Goal: Task Accomplishment & Management: Manage account settings

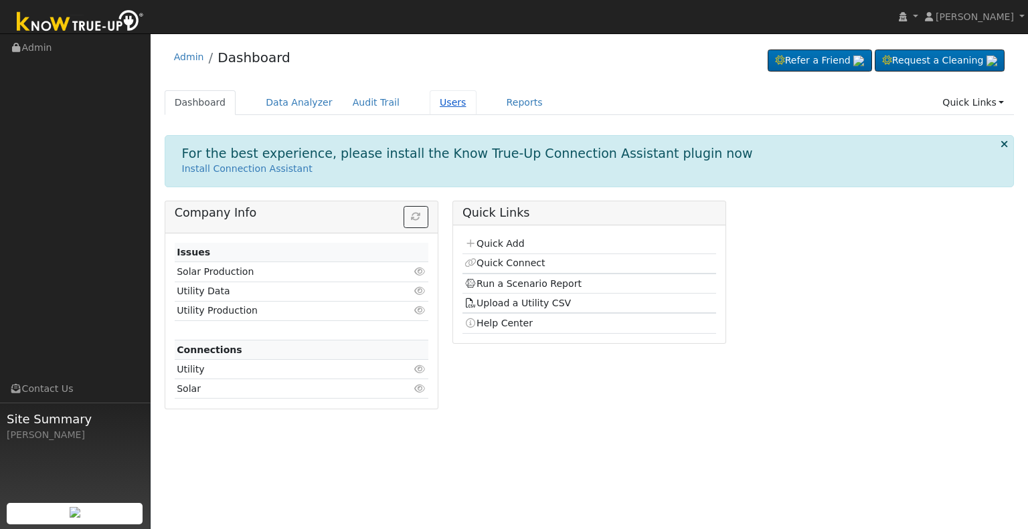
click at [430, 103] on link "Users" at bounding box center [453, 102] width 47 height 25
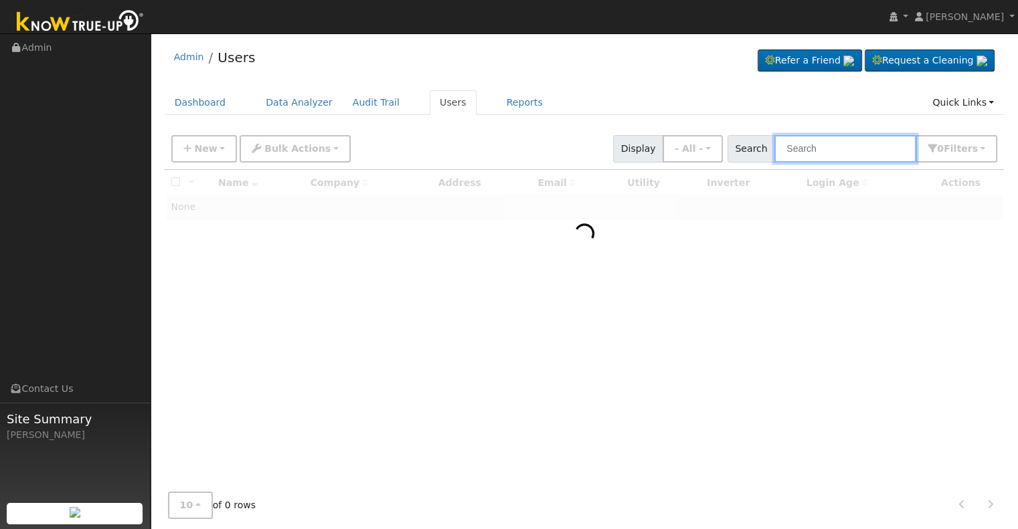
click at [806, 149] on input "text" at bounding box center [845, 148] width 142 height 27
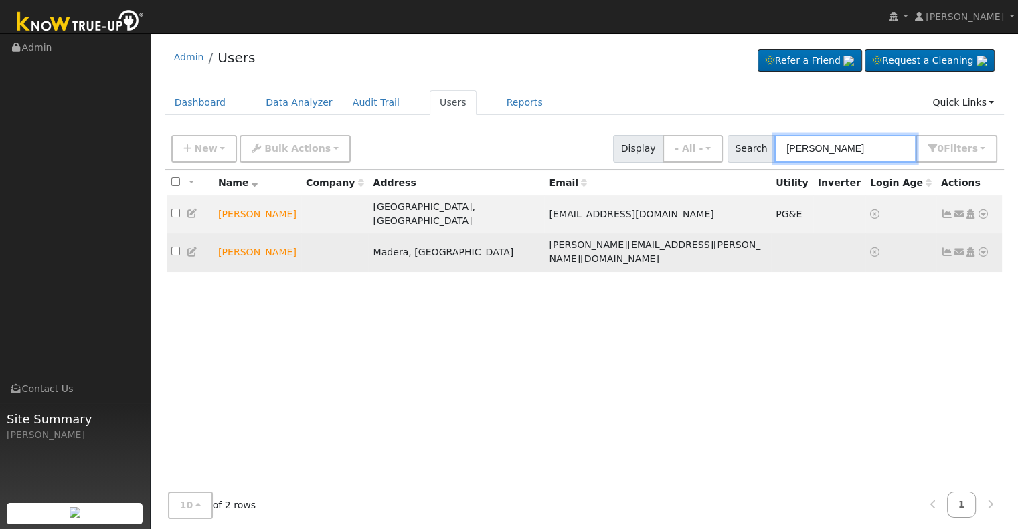
type input "[PERSON_NAME]"
click at [984, 248] on icon at bounding box center [983, 252] width 12 height 9
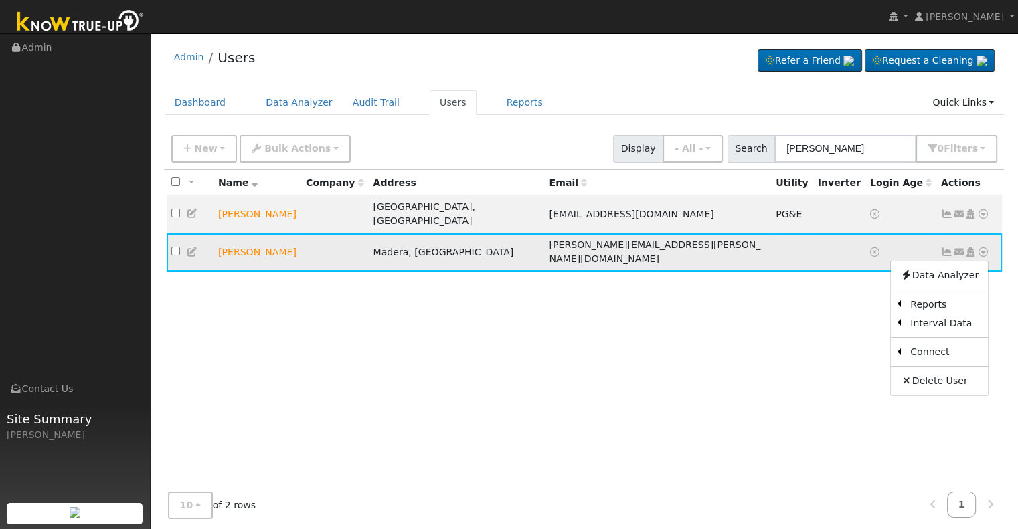
click at [970, 248] on icon at bounding box center [970, 252] width 12 height 9
